Goal: Transaction & Acquisition: Book appointment/travel/reservation

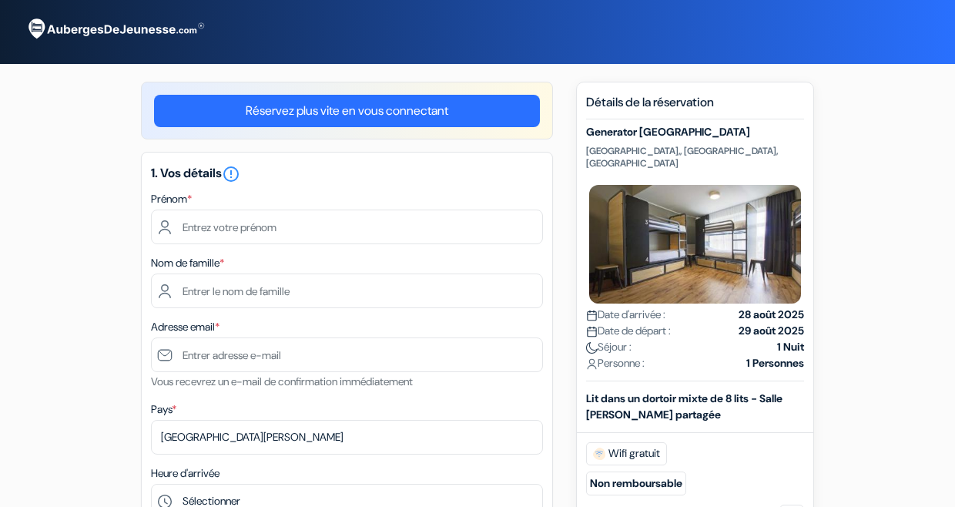
select select "256"
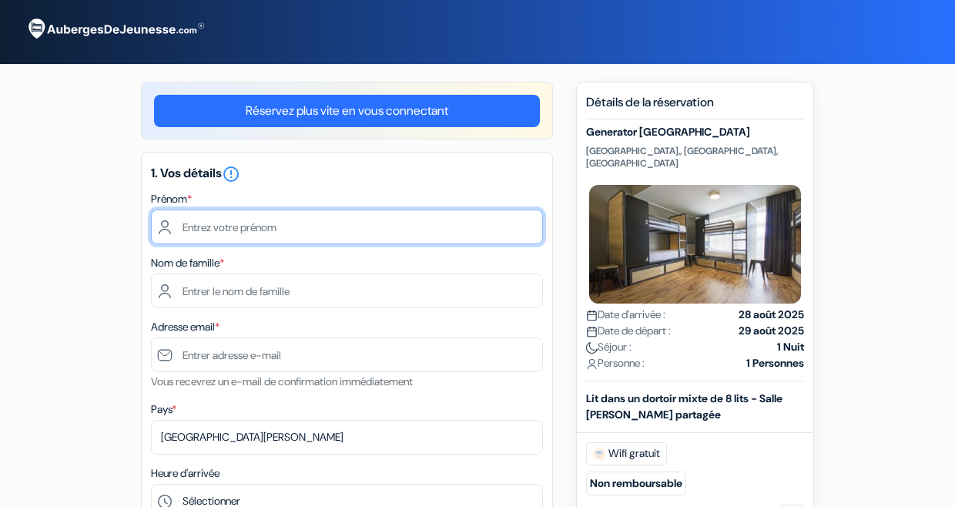
click at [254, 223] on input "text" at bounding box center [347, 226] width 392 height 35
type input "[PERSON_NAME]"
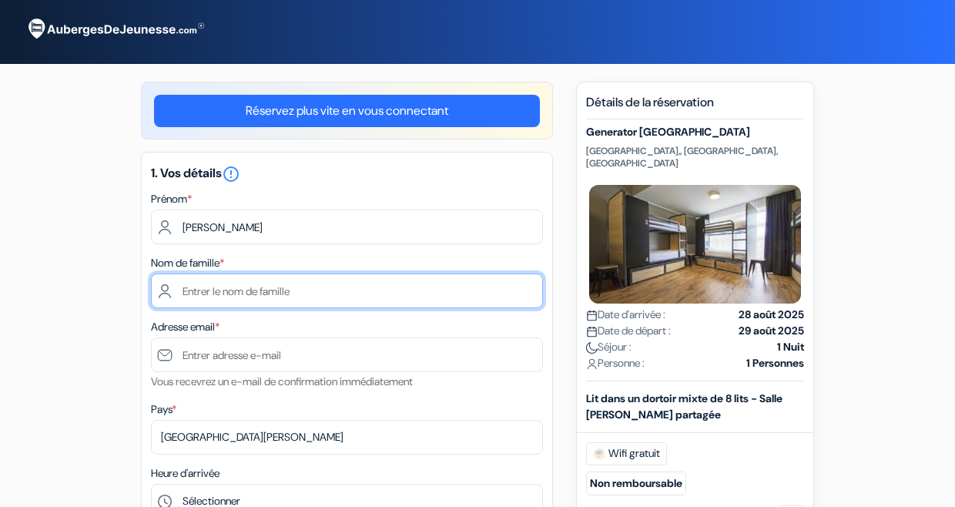
click at [259, 288] on input "text" at bounding box center [347, 290] width 392 height 35
type input "Bargas"
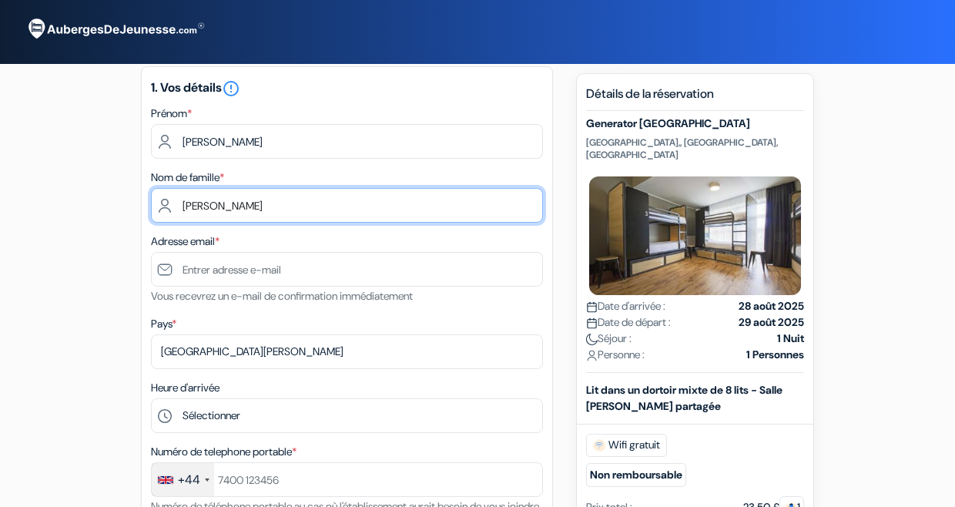
scroll to position [87, 0]
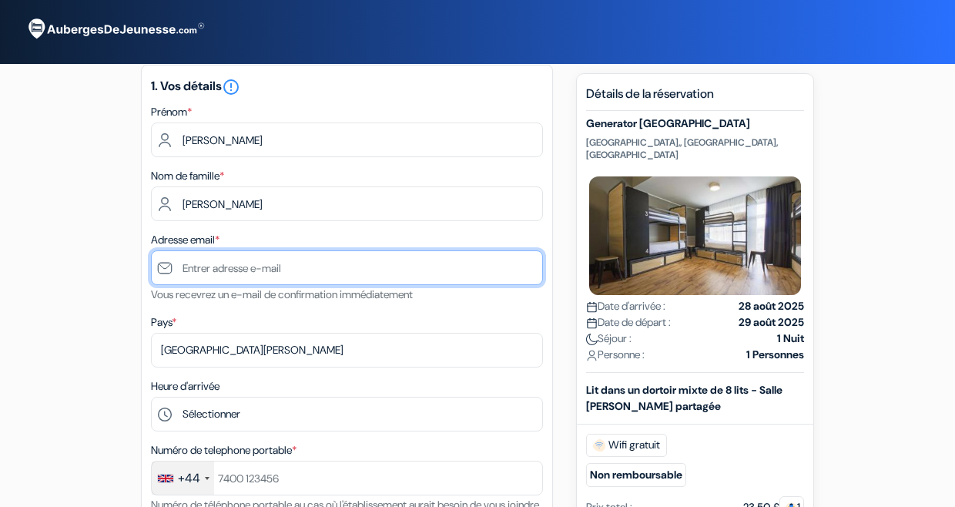
click at [264, 261] on input "text" at bounding box center [347, 267] width 392 height 35
type input "[PERSON_NAME][EMAIL_ADDRESS][DOMAIN_NAME]"
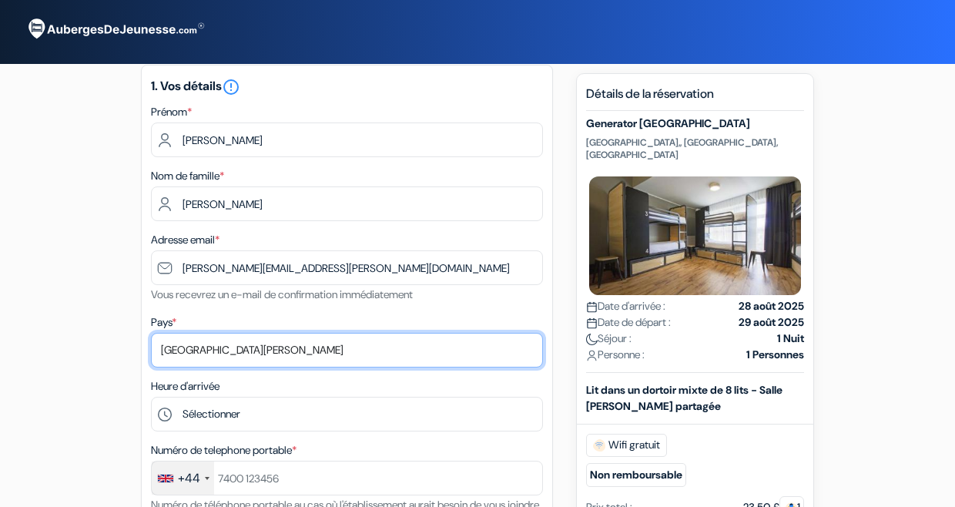
click at [250, 343] on select "Selectionner le pays Abkhazie Afghanistan Afrique Du sud Albanie Algérie Allema…" at bounding box center [347, 350] width 392 height 35
select select "67"
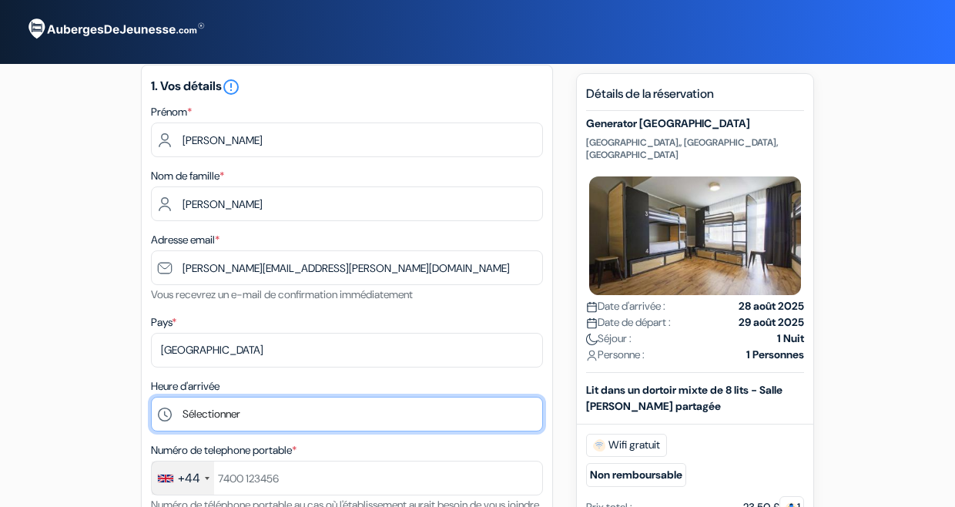
click at [247, 417] on select "Sélectionner 1:00 2:00 3:00 4:00 5:00 6:00 7:00 8:00 9:00 10:00 11:00 12:00 13:…" at bounding box center [347, 414] width 392 height 35
click at [214, 423] on select "Sélectionner 1:00 2:00 3:00 4:00 5:00 6:00 7:00 8:00 9:00 10:00 11:00 12:00 13:…" at bounding box center [347, 414] width 392 height 35
click at [230, 427] on select "Sélectionner 1:00 2:00 3:00 4:00 5:00 6:00 7:00 8:00 9:00 10:00 11:00 12:00 13:…" at bounding box center [347, 414] width 392 height 35
select select "22"
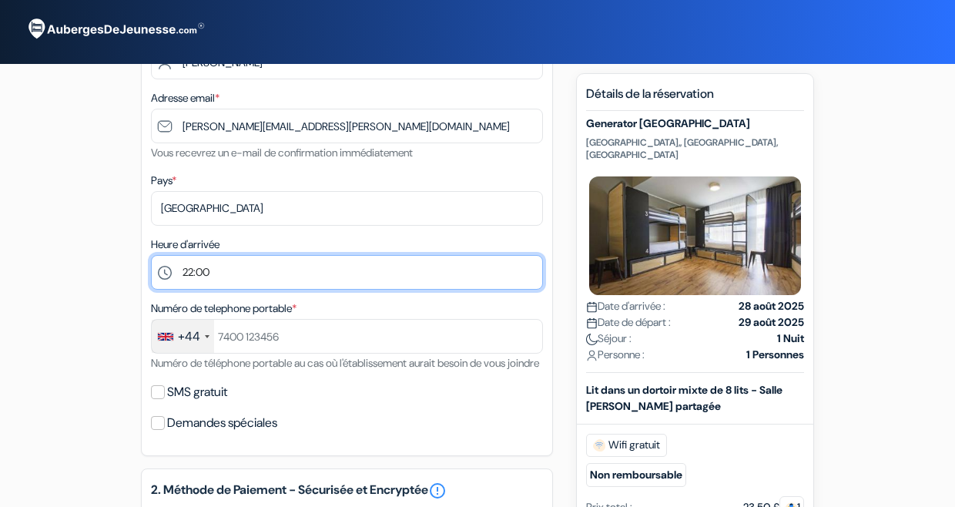
scroll to position [262, 0]
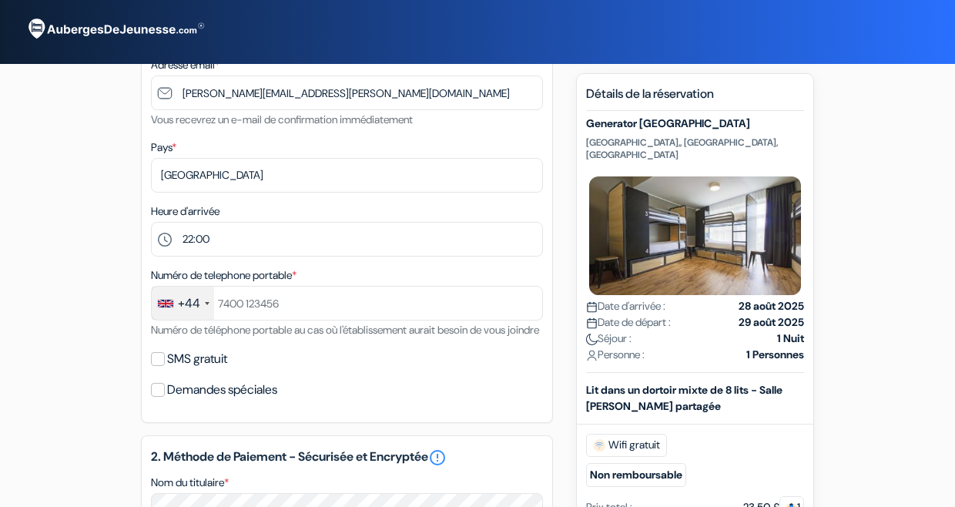
click at [183, 310] on div "+44" at bounding box center [189, 303] width 22 height 18
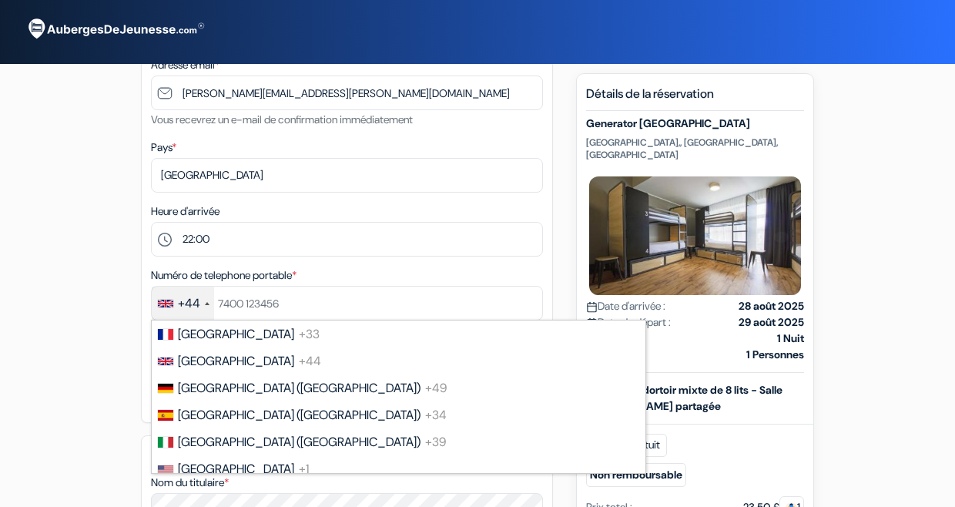
scroll to position [2104, 0]
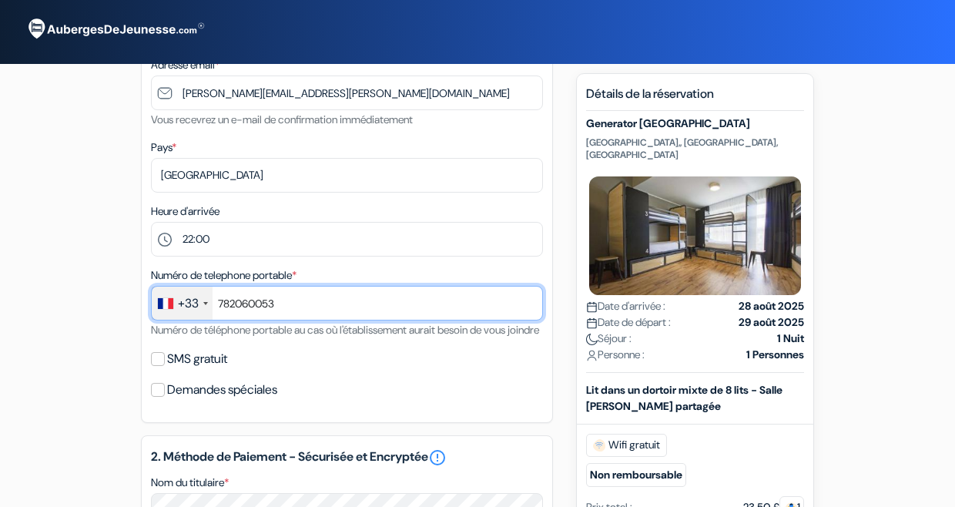
type input "782060053"
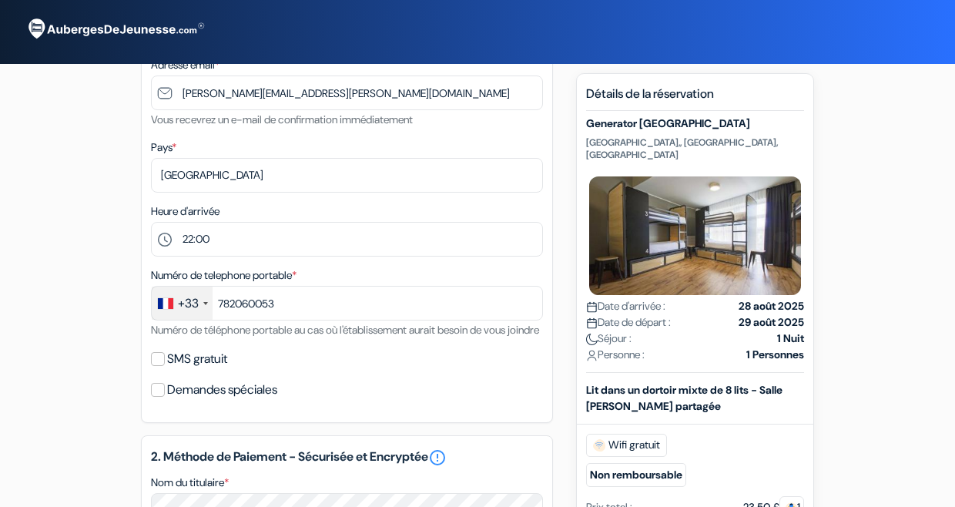
click at [420, 364] on div "1. Vos détails error_outline Prénom * Estelle Nom de famille * Bargas Adresse e…" at bounding box center [347, 156] width 412 height 533
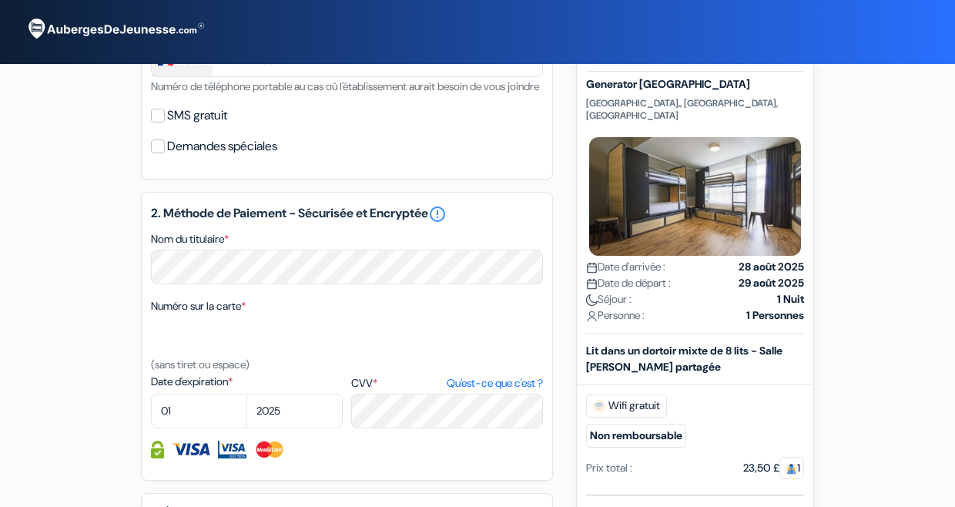
scroll to position [506, 0]
click at [198, 426] on select "01 02 03 04 05 06 07 08 09 10 11 12" at bounding box center [199, 410] width 96 height 35
select select "07"
click at [292, 427] on select "2025 2026 2027 2028 2029 2030 2031 2032 2033 2034 2035 2036 2037 2038 2039 2040…" at bounding box center [294, 410] width 96 height 35
select select "2029"
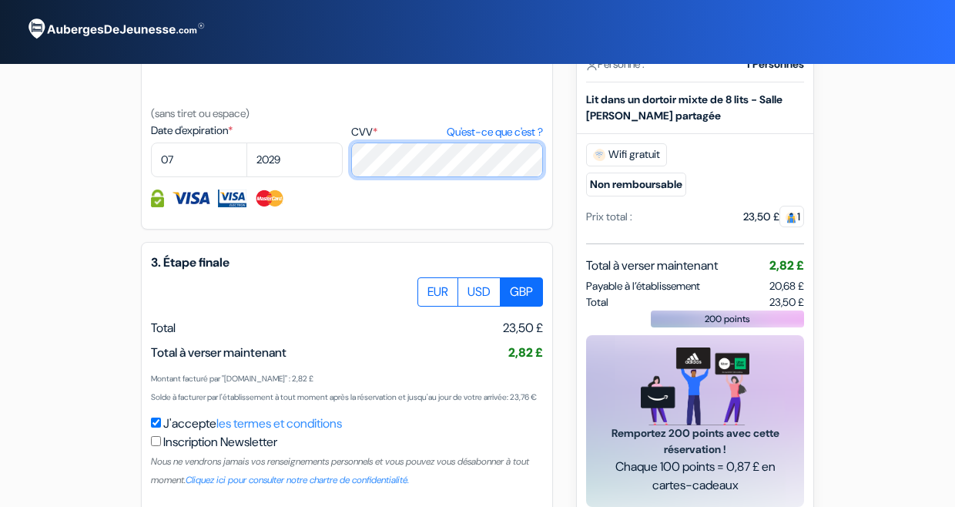
scroll to position [758, 0]
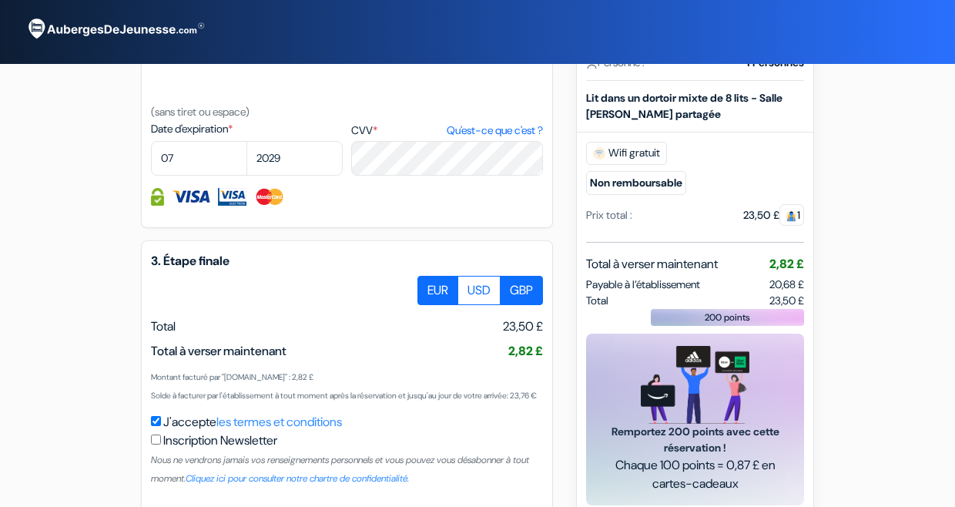
click at [441, 305] on label "EUR" at bounding box center [437, 290] width 41 height 29
click at [428, 286] on input "EUR" at bounding box center [423, 281] width 10 height 10
radio input "true"
click at [532, 305] on label "GBP" at bounding box center [521, 290] width 43 height 29
click at [428, 286] on input "GBP" at bounding box center [423, 281] width 10 height 10
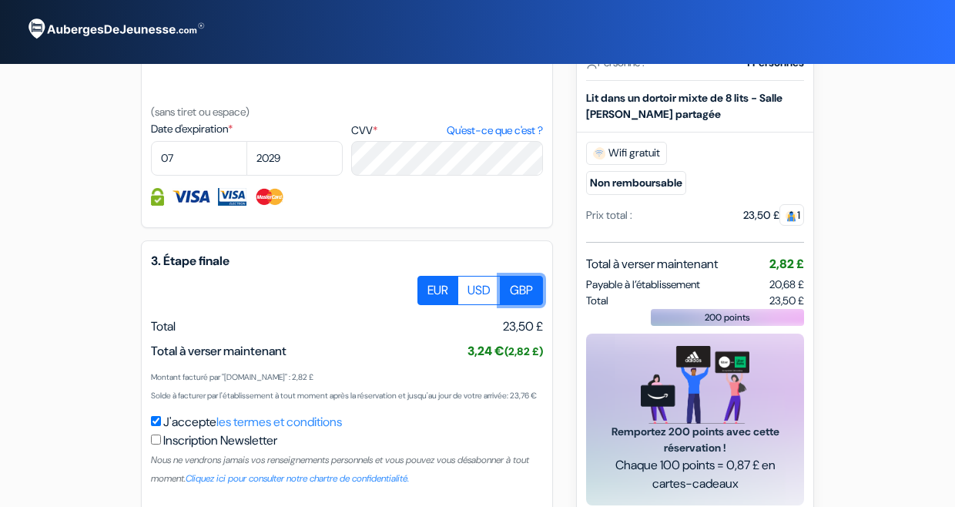
radio input "true"
click at [427, 303] on label "EUR" at bounding box center [437, 290] width 41 height 29
click at [427, 286] on input "EUR" at bounding box center [423, 281] width 10 height 10
radio input "true"
click at [491, 305] on label "USD" at bounding box center [479, 290] width 43 height 29
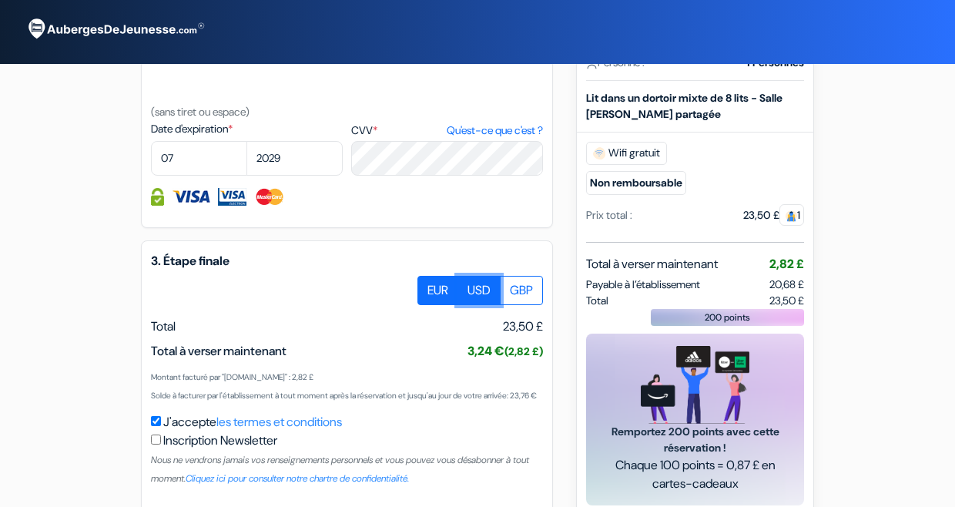
click at [428, 286] on input "USD" at bounding box center [423, 281] width 10 height 10
radio input "true"
click at [520, 305] on label "GBP" at bounding box center [521, 290] width 43 height 29
click at [428, 286] on input "GBP" at bounding box center [423, 281] width 10 height 10
radio input "true"
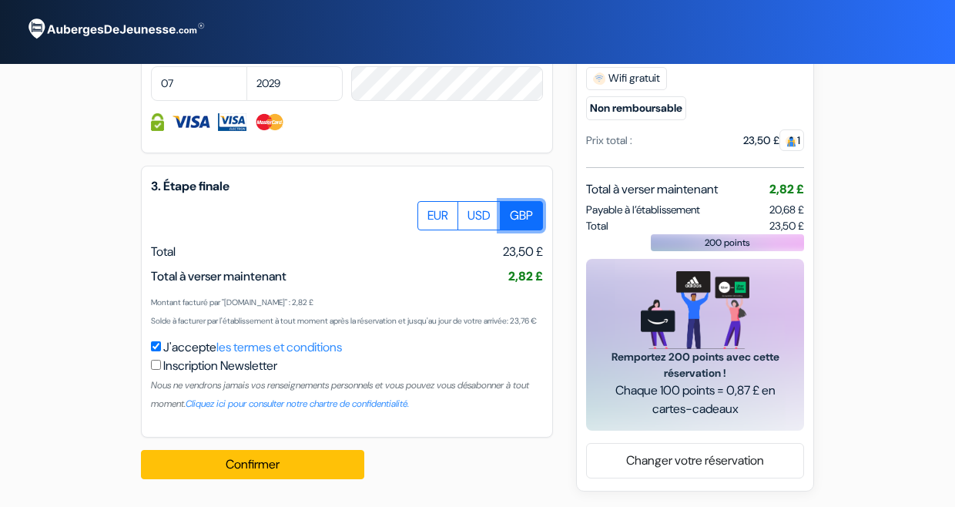
scroll to position [873, 0]
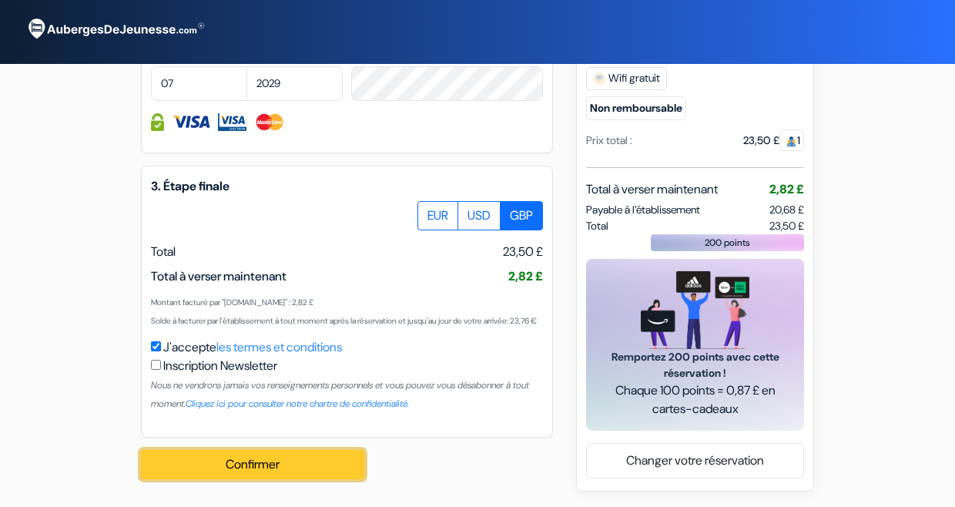
click at [225, 474] on button "Confirmer Loading..." at bounding box center [252, 464] width 223 height 29
